Goal: Task Accomplishment & Management: Manage account settings

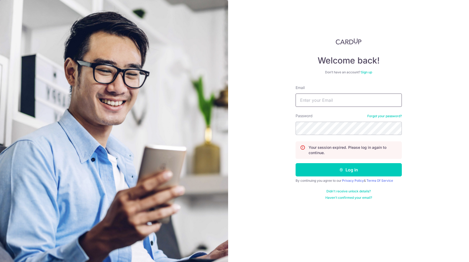
click at [313, 100] on input "Email" at bounding box center [349, 100] width 106 height 13
click at [425, 121] on div "Welcome back! Don’t have an account? Sign up Email Password Forgot your passwor…" at bounding box center [348, 131] width 241 height 262
click at [322, 101] on input "Email" at bounding box center [349, 100] width 106 height 13
type input "[EMAIL_ADDRESS][DOMAIN_NAME]"
click at [345, 170] on button "Log in" at bounding box center [349, 169] width 106 height 13
